Goal: Task Accomplishment & Management: Use online tool/utility

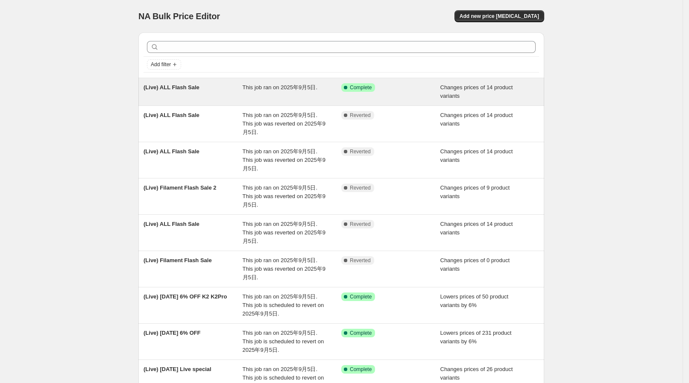
click at [311, 91] on div "This job ran on 2025年9月5日." at bounding box center [292, 91] width 99 height 17
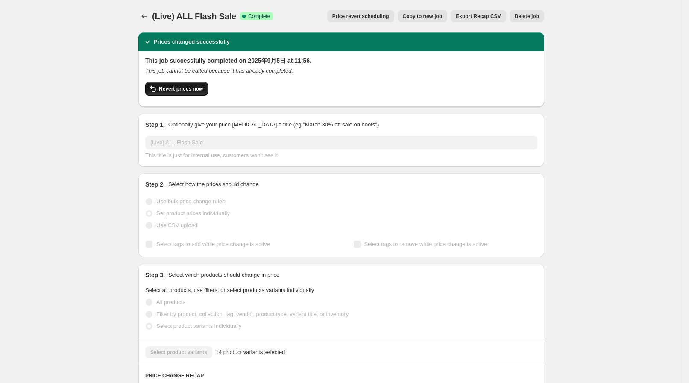
click at [175, 94] on button "Revert prices now" at bounding box center [176, 89] width 63 height 14
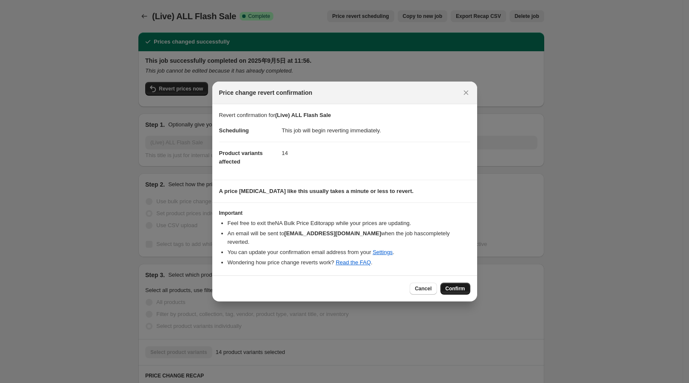
click at [468, 287] on button "Confirm" at bounding box center [455, 289] width 30 height 12
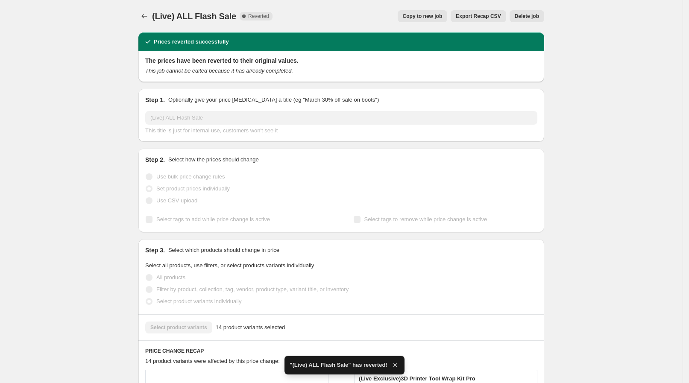
click at [145, 12] on icon "Price change jobs" at bounding box center [144, 16] width 9 height 9
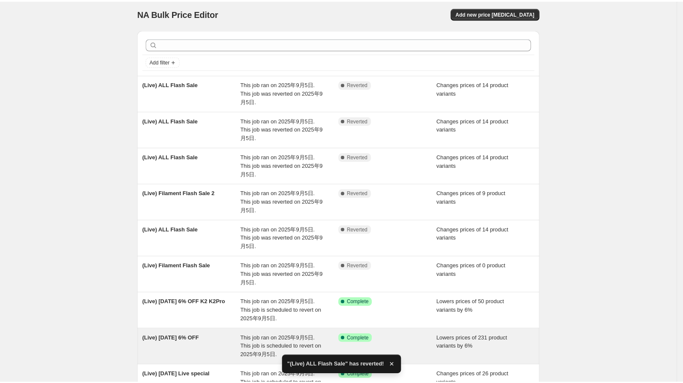
scroll to position [90, 0]
